Goal: Ask a question

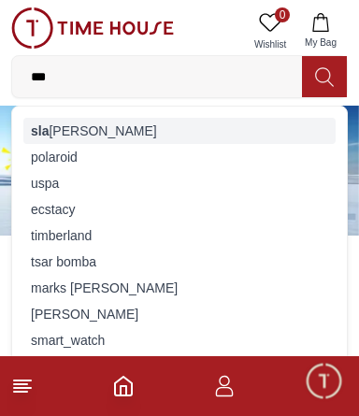
type input "***"
click at [64, 123] on div "sla [PERSON_NAME]" at bounding box center [179, 131] width 312 height 26
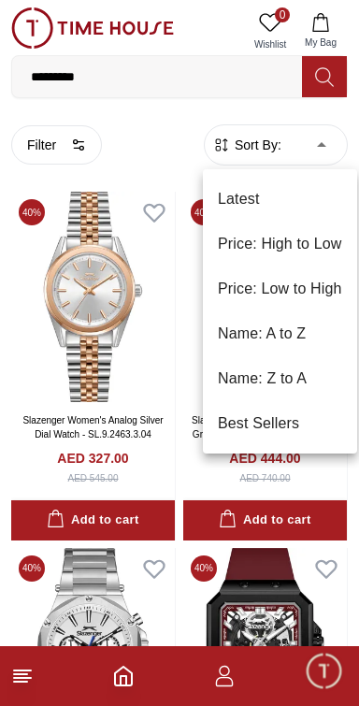
click at [38, 146] on div at bounding box center [179, 353] width 359 height 706
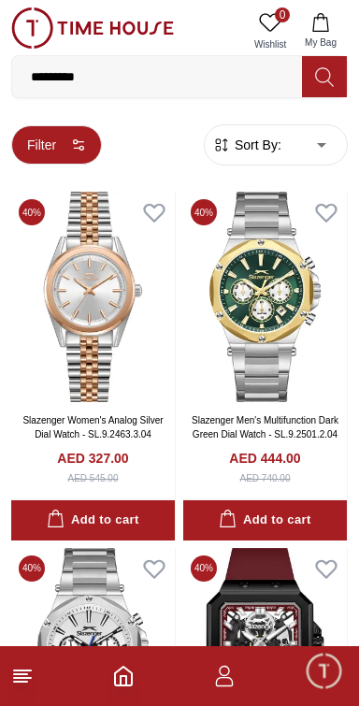
click at [71, 146] on icon "button" at bounding box center [78, 144] width 15 height 15
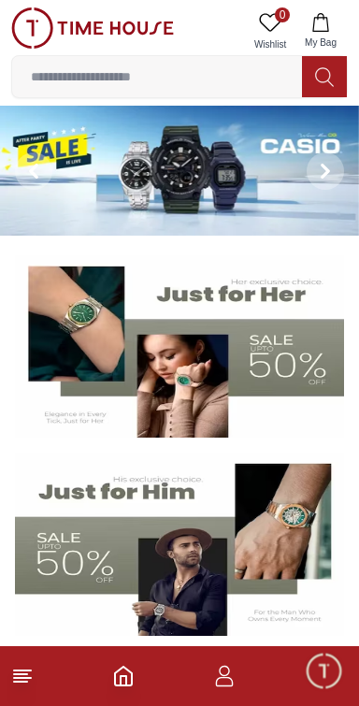
click at [78, 72] on input at bounding box center [157, 76] width 290 height 37
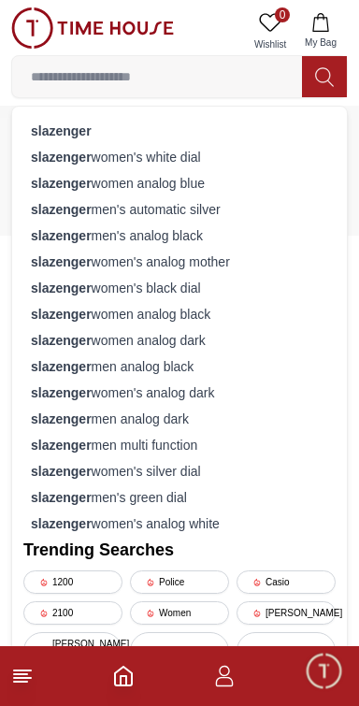
click at [29, 415] on line at bounding box center [22, 678] width 17 height 0
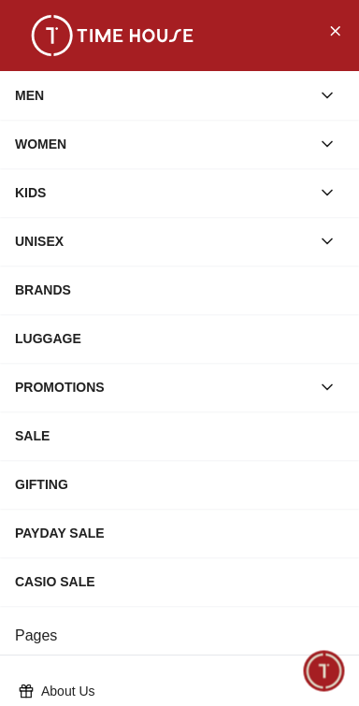
click at [37, 142] on div "WOMEN" at bounding box center [162, 144] width 295 height 34
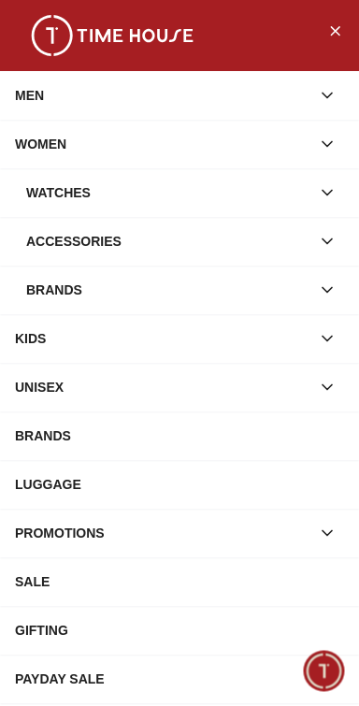
click at [42, 198] on div "Watches" at bounding box center [168, 193] width 284 height 34
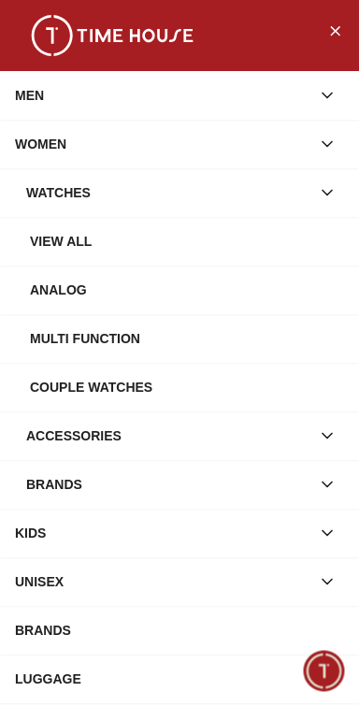
click at [284, 415] on div "Brands" at bounding box center [168, 484] width 284 height 34
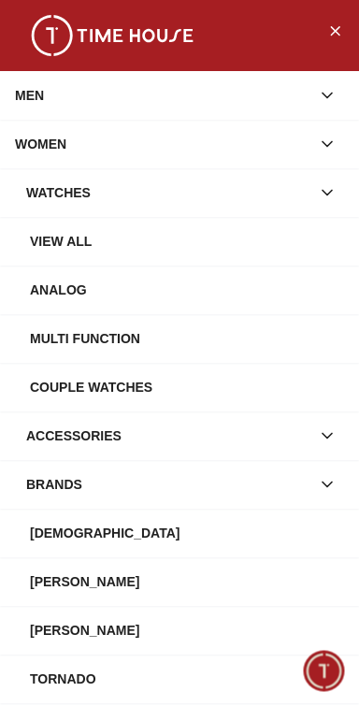
click at [57, 143] on div "WOMEN" at bounding box center [162, 144] width 295 height 34
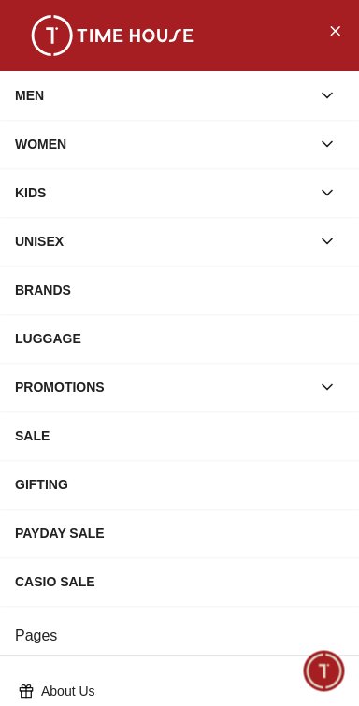
click at [40, 155] on div "WOMEN" at bounding box center [162, 144] width 295 height 34
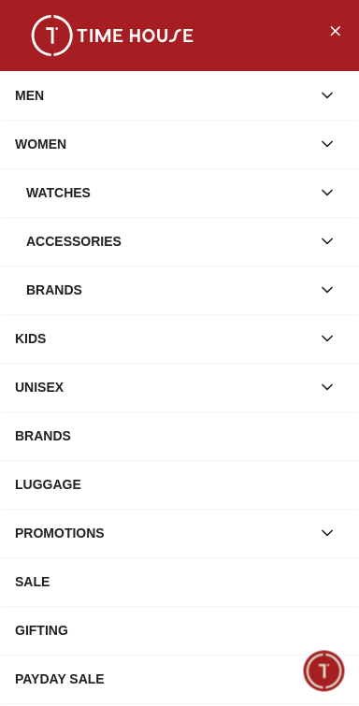
click at [35, 187] on div "Watches" at bounding box center [168, 193] width 284 height 34
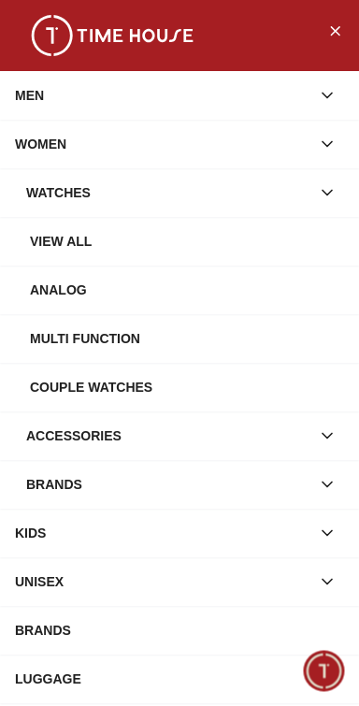
click at [41, 290] on div "Analog" at bounding box center [187, 290] width 314 height 34
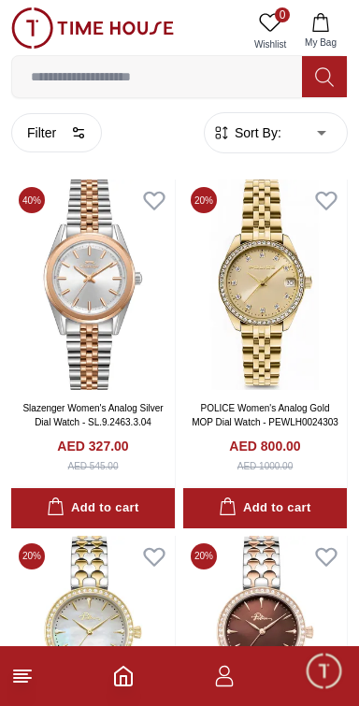
scroll to position [4, 0]
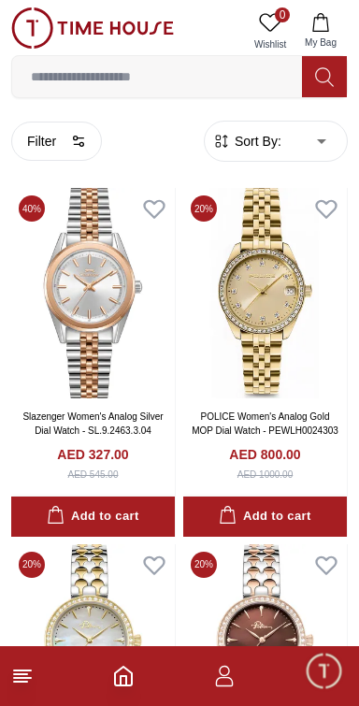
click at [118, 70] on input at bounding box center [157, 76] width 290 height 37
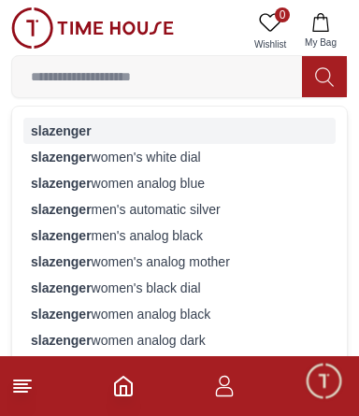
click at [49, 132] on strong "slazenger" at bounding box center [61, 130] width 61 height 15
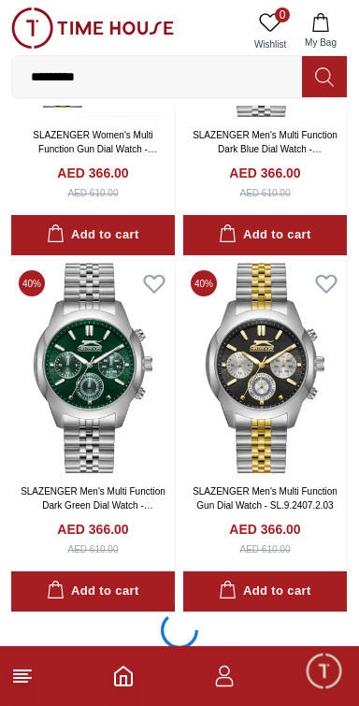
scroll to position [6697, 0]
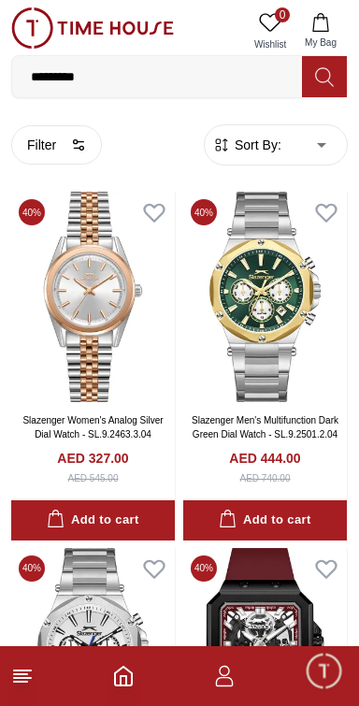
click at [323, 415] on span "Minimize live chat window" at bounding box center [323, 670] width 54 height 54
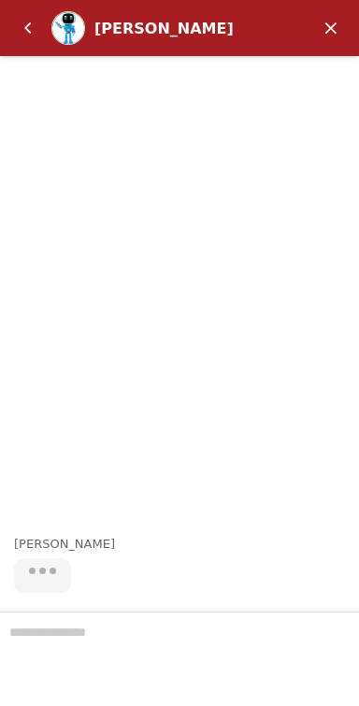
click at [56, 415] on div at bounding box center [179, 658] width 359 height 94
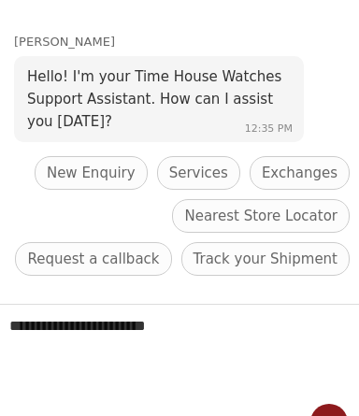
type textarea "**********"
click at [324, 404] on em "Send" at bounding box center [328, 422] width 37 height 37
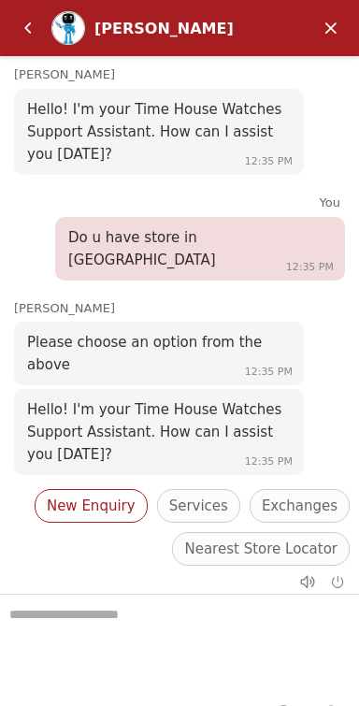
click at [120, 415] on span "New Enquiry" at bounding box center [91, 505] width 89 height 22
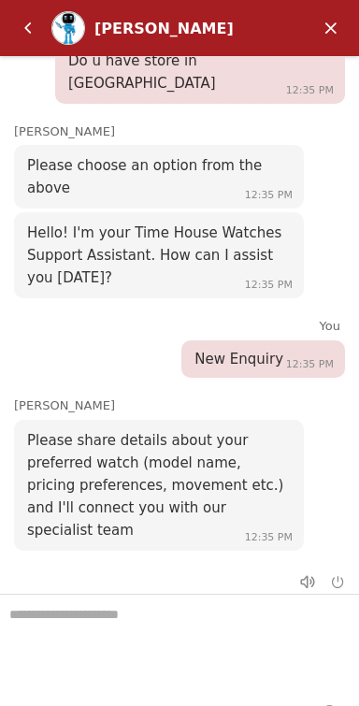
scroll to position [68, 0]
